Goal: Task Accomplishment & Management: Complete application form

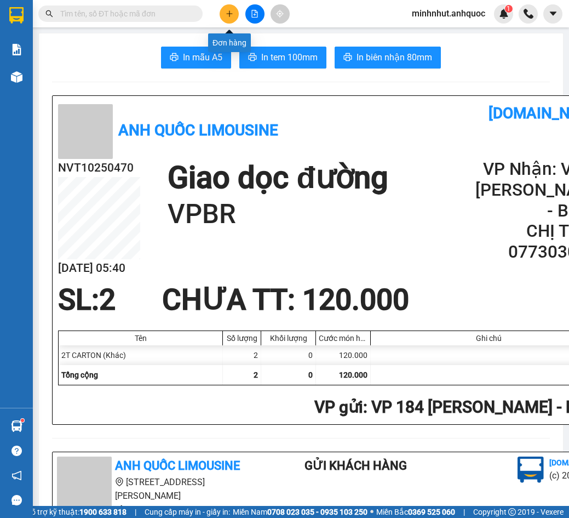
click at [232, 15] on icon "plus" at bounding box center [230, 14] width 8 height 8
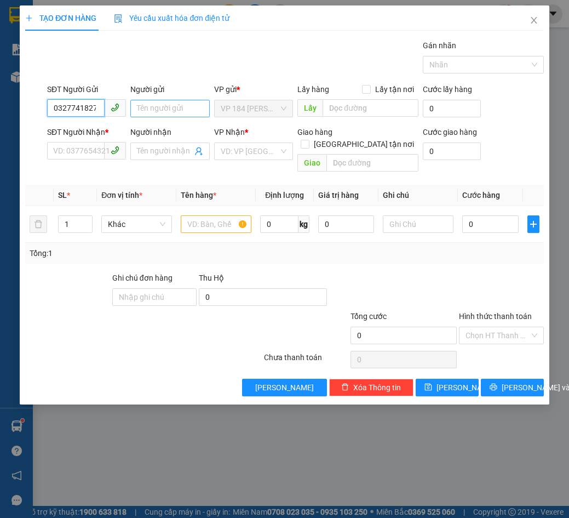
type input "0327741827"
click at [169, 100] on input "Người gửi" at bounding box center [169, 109] width 79 height 18
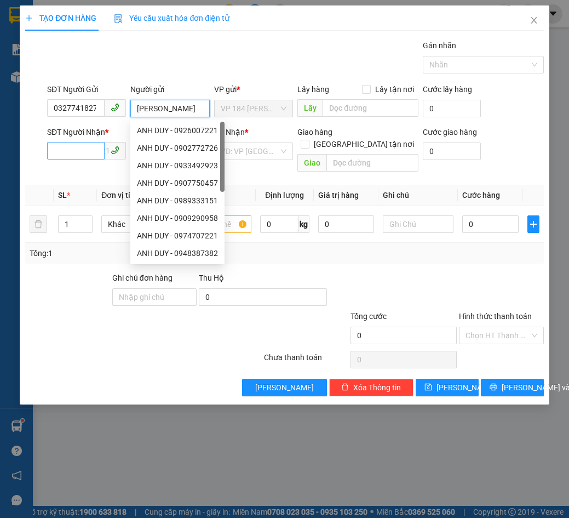
type input "[PERSON_NAME]"
click at [66, 156] on input "SĐT Người Nhận *" at bounding box center [76, 151] width 58 height 18
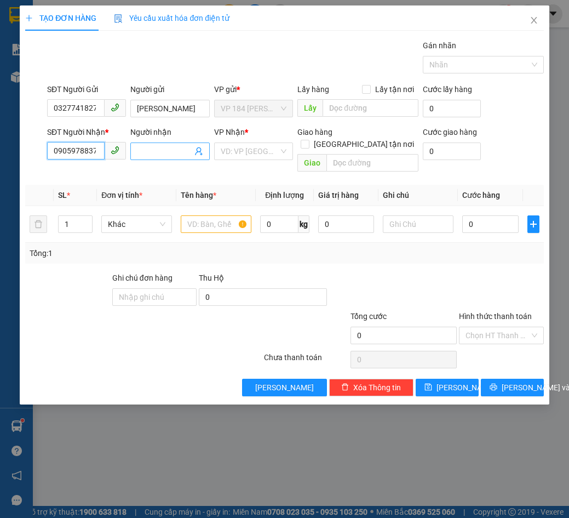
type input "0905978837"
click at [176, 142] on span at bounding box center [169, 151] width 79 height 18
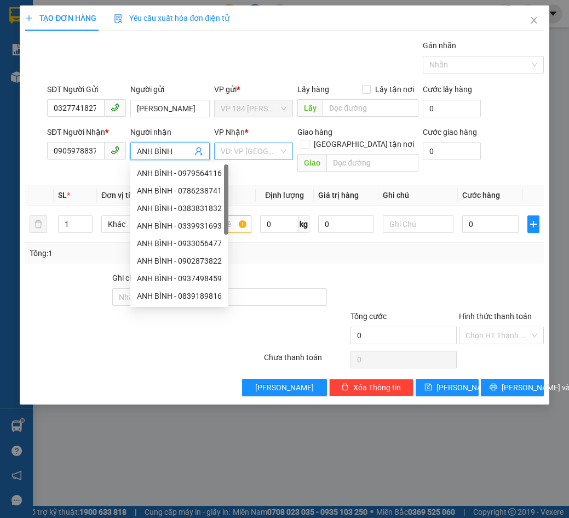
type input "ANH BÌNH"
click at [239, 154] on input "search" at bounding box center [250, 151] width 58 height 16
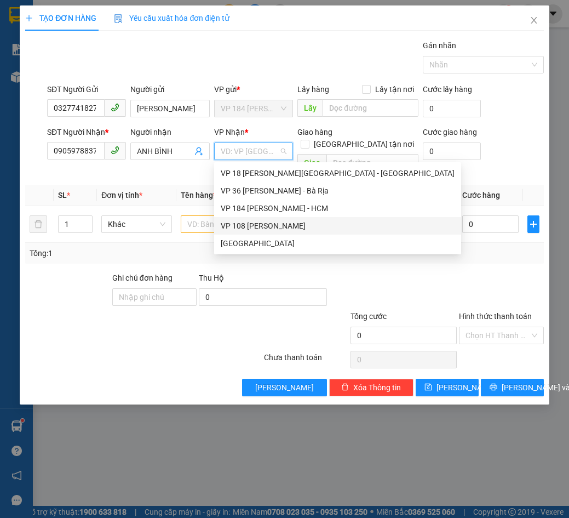
click at [266, 222] on div "VP 108 [PERSON_NAME]" at bounding box center [338, 226] width 234 height 12
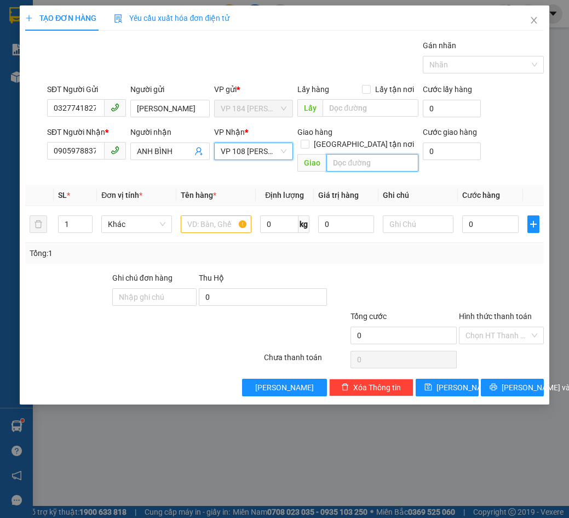
click at [340, 154] on input "text" at bounding box center [372, 163] width 92 height 18
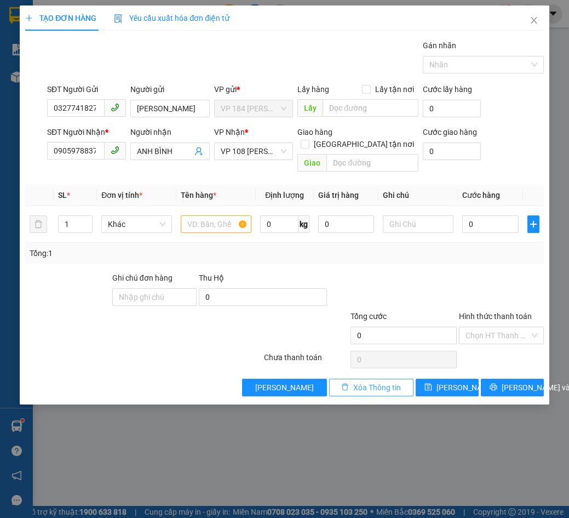
click at [382, 381] on span "Xóa Thông tin" at bounding box center [377, 387] width 48 height 12
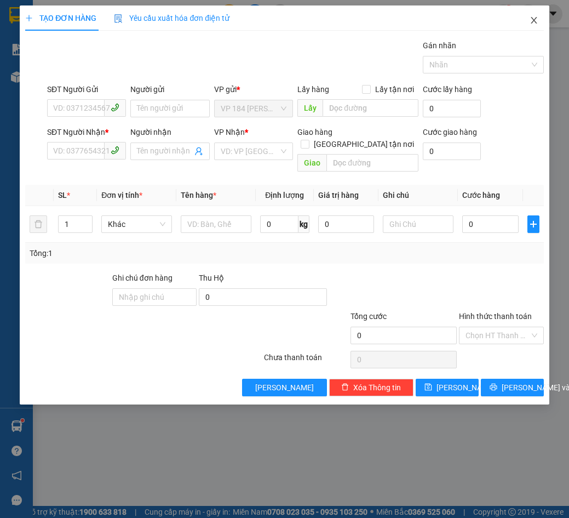
click at [532, 21] on icon "close" at bounding box center [534, 20] width 9 height 9
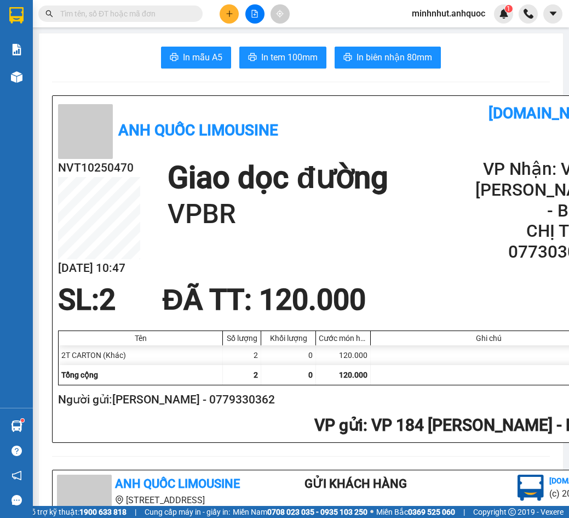
click at [225, 18] on button at bounding box center [229, 13] width 19 height 19
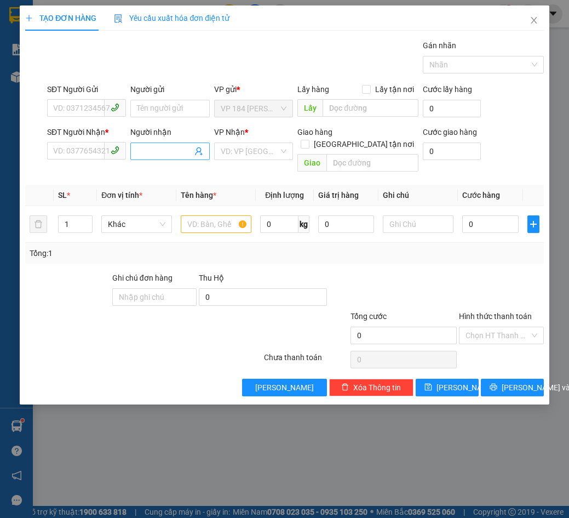
click at [152, 154] on input "Người nhận" at bounding box center [164, 151] width 55 height 12
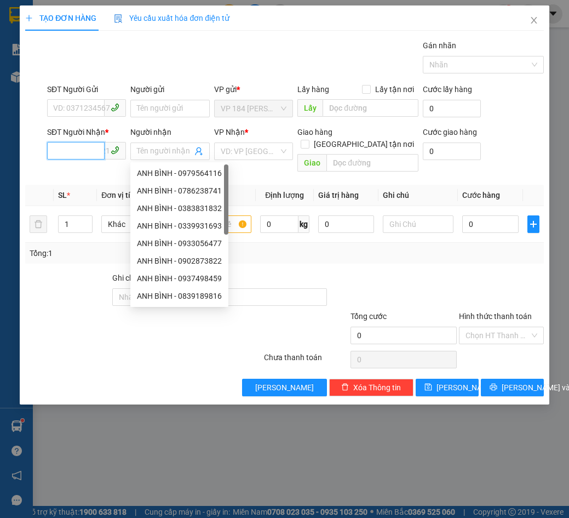
click at [93, 143] on input "SĐT Người Nhận *" at bounding box center [76, 151] width 58 height 18
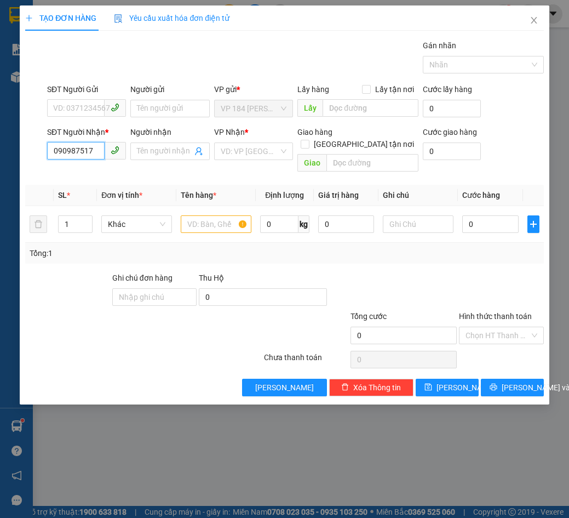
type input "0909875179"
click at [116, 176] on div "0909875179 - [GEOGRAPHIC_DATA]" at bounding box center [115, 173] width 123 height 12
type input "NHẬT MỸ 2"
type input "VPVT"
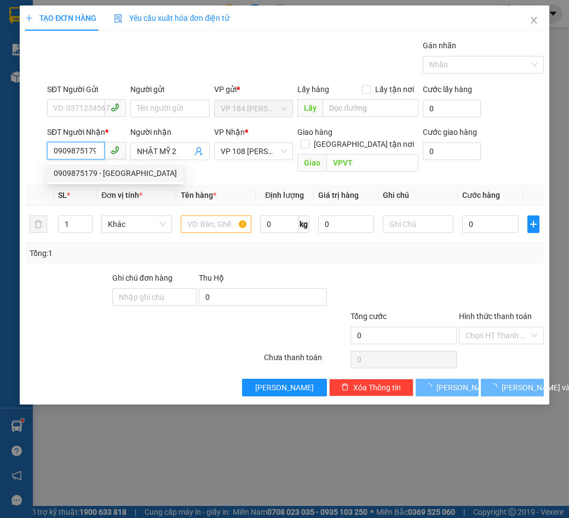
type input "40.000"
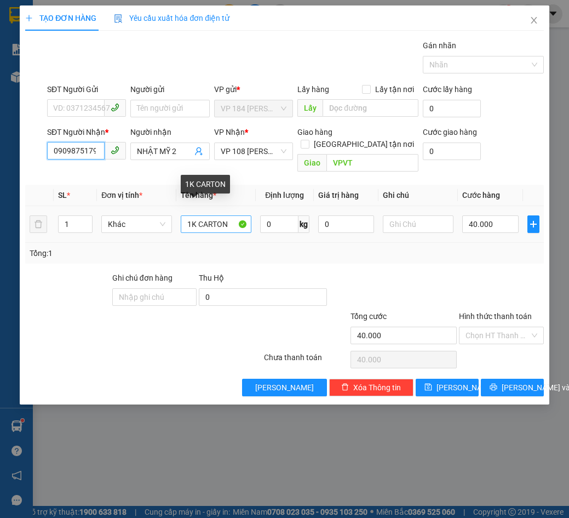
type input "0909875179"
click at [233, 217] on input "1K CARTON" at bounding box center [216, 224] width 71 height 18
type input "1K XỐP TRẮNG"
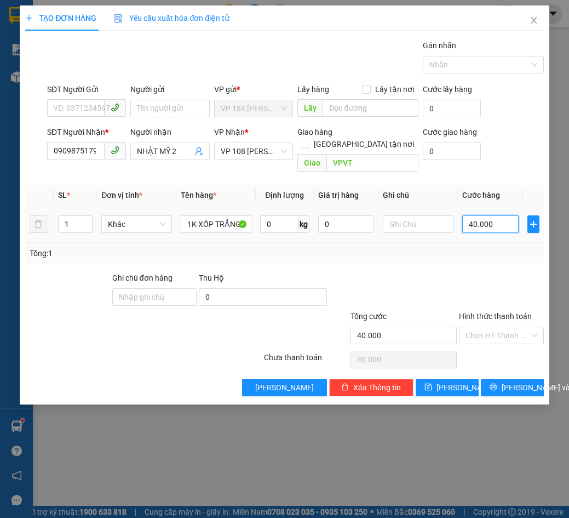
click at [505, 215] on input "40.000" at bounding box center [490, 224] width 56 height 18
type input "3"
type input "30"
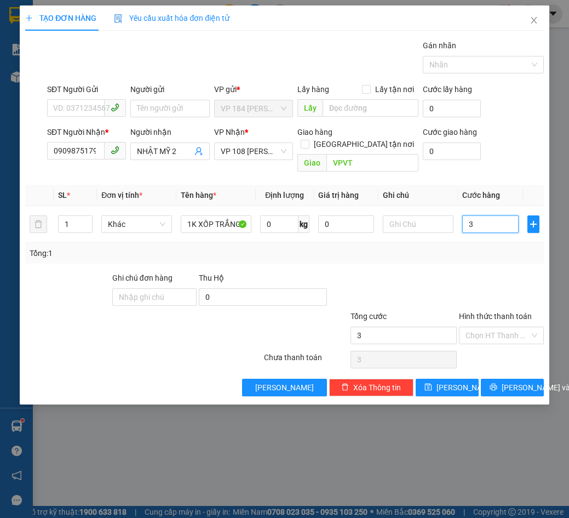
type input "30"
type input "300"
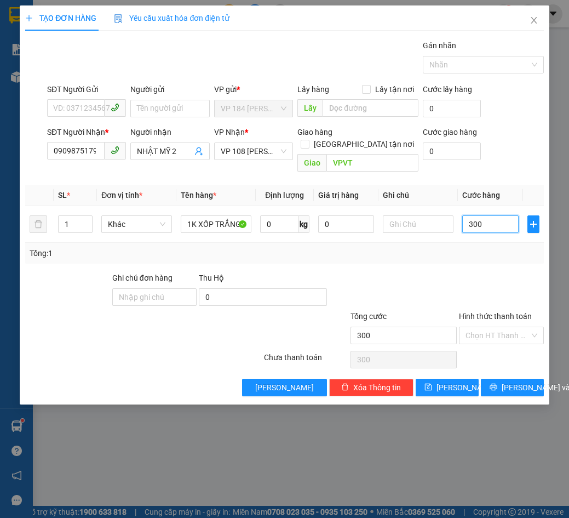
type input "3.000"
type input "30.000"
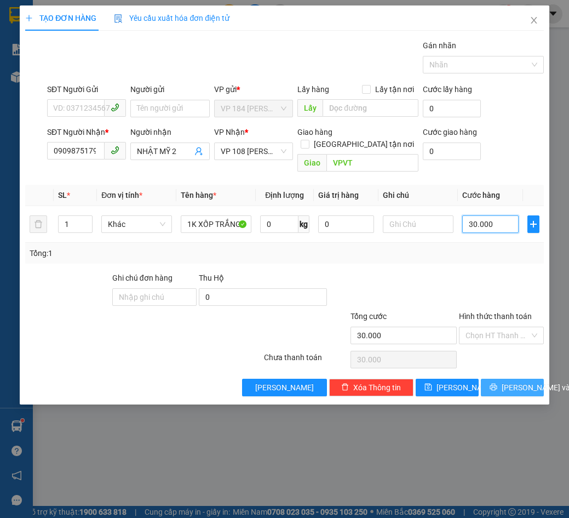
type input "30.000"
click at [511, 381] on span "[PERSON_NAME] và In" at bounding box center [540, 387] width 77 height 12
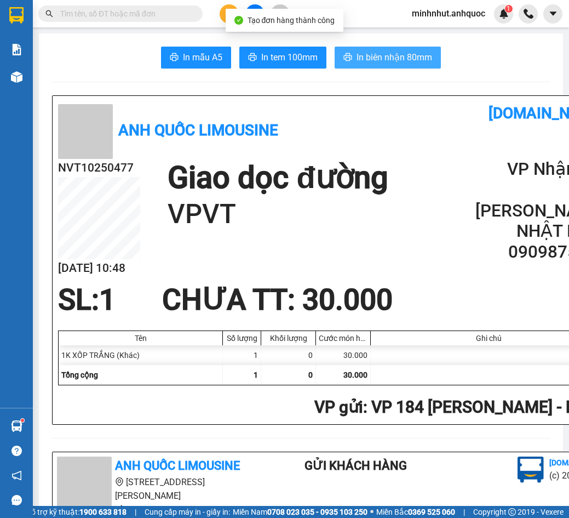
click at [357, 56] on span "In biên nhận 80mm" at bounding box center [395, 57] width 76 height 14
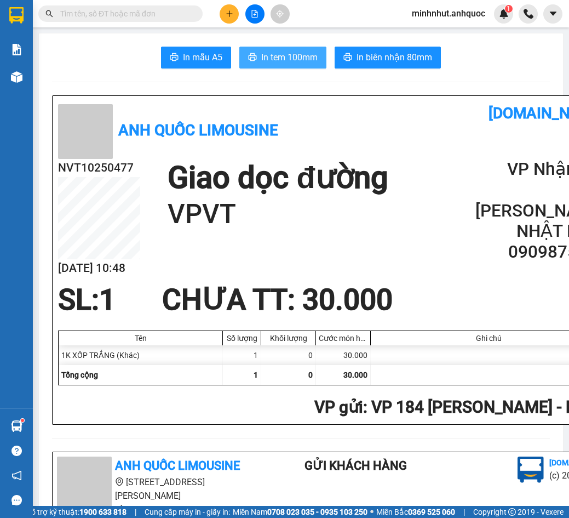
click at [298, 54] on span "In tem 100mm" at bounding box center [289, 57] width 56 height 14
